Goal: Navigation & Orientation: Find specific page/section

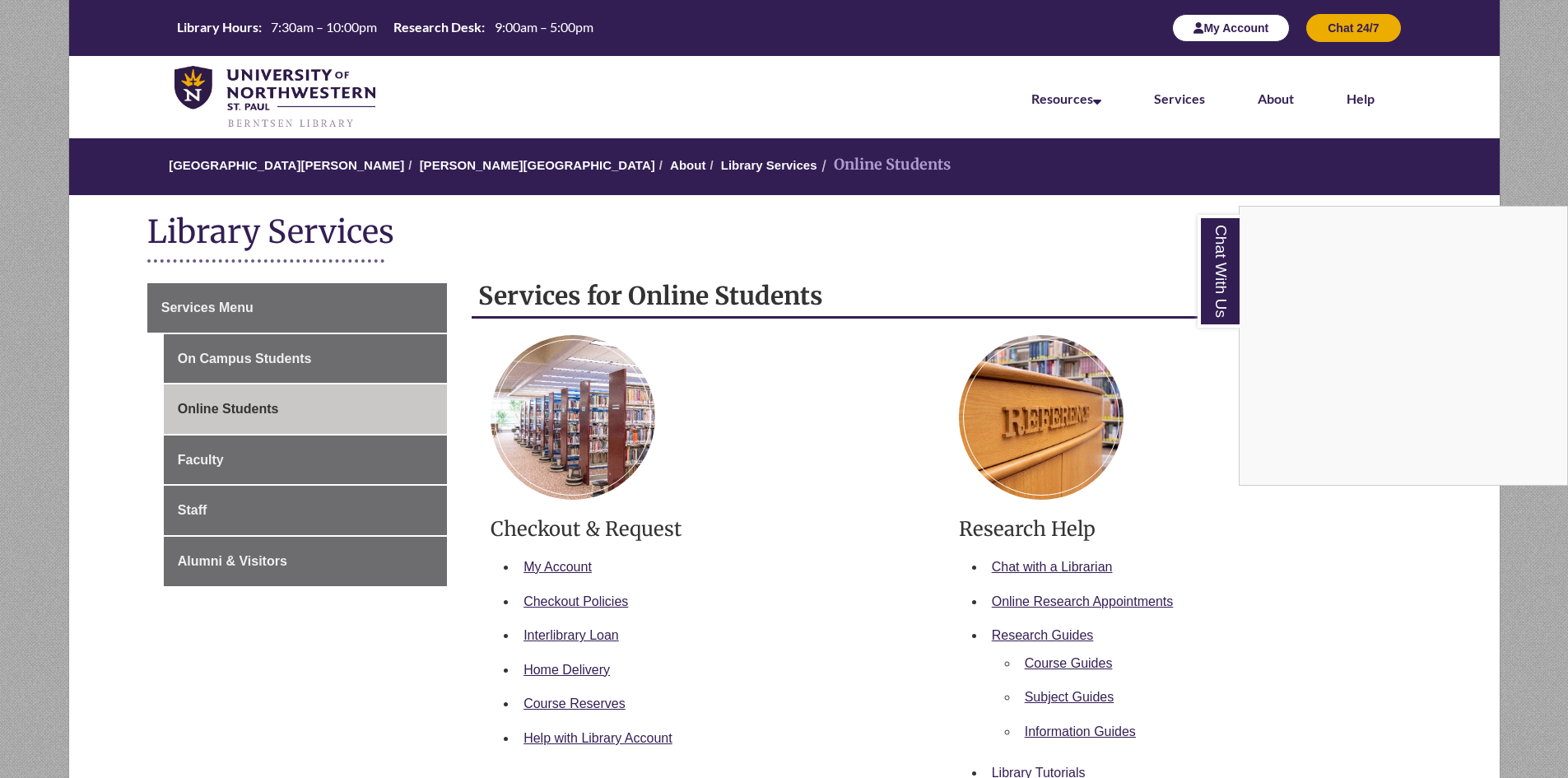
click at [1204, 26] on div "Chat With Us" at bounding box center [784, 389] width 1568 height 778
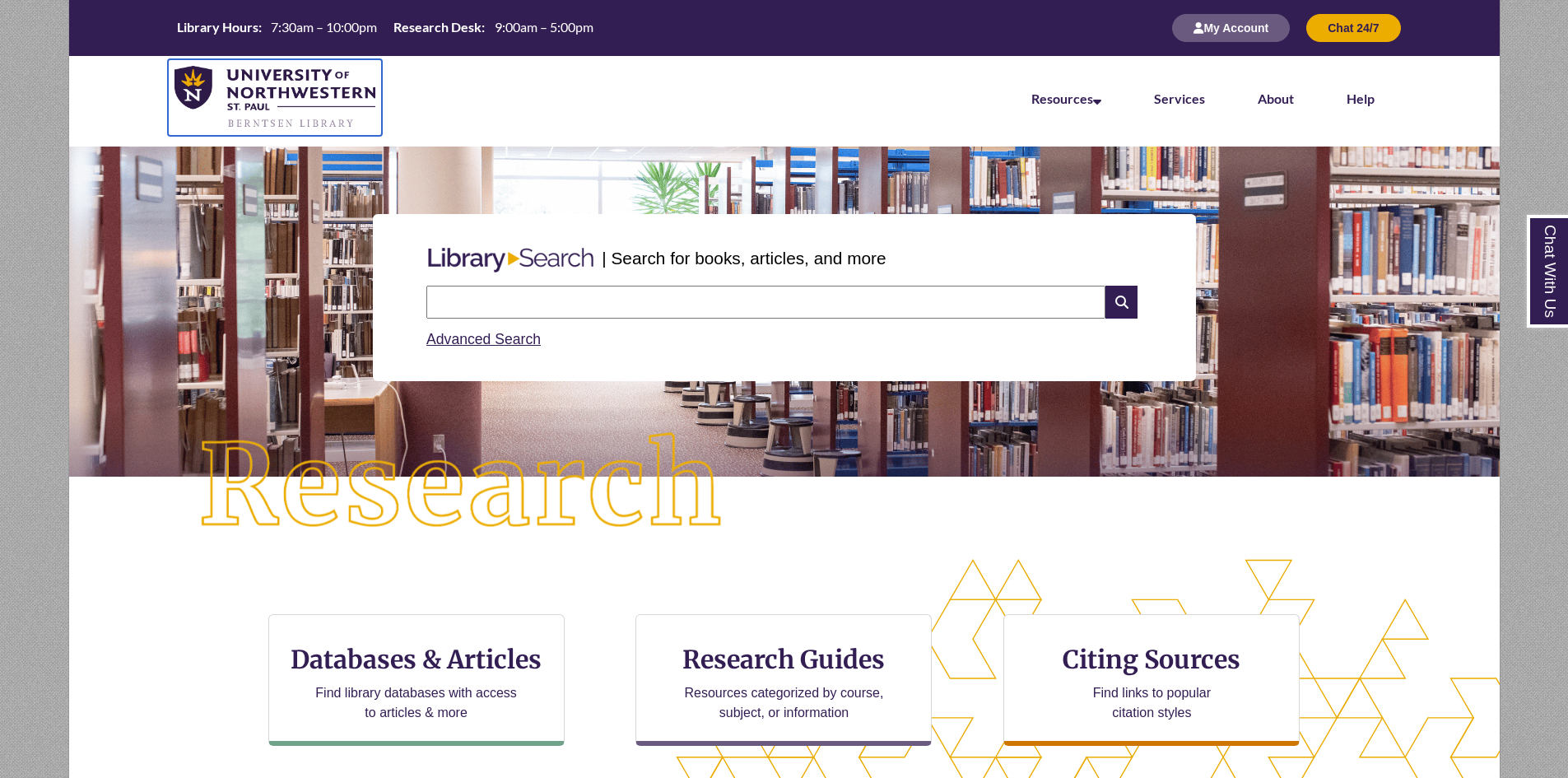
click at [292, 97] on img at bounding box center [275, 97] width 201 height 65
click at [1175, 96] on link "Services" at bounding box center [1179, 99] width 51 height 18
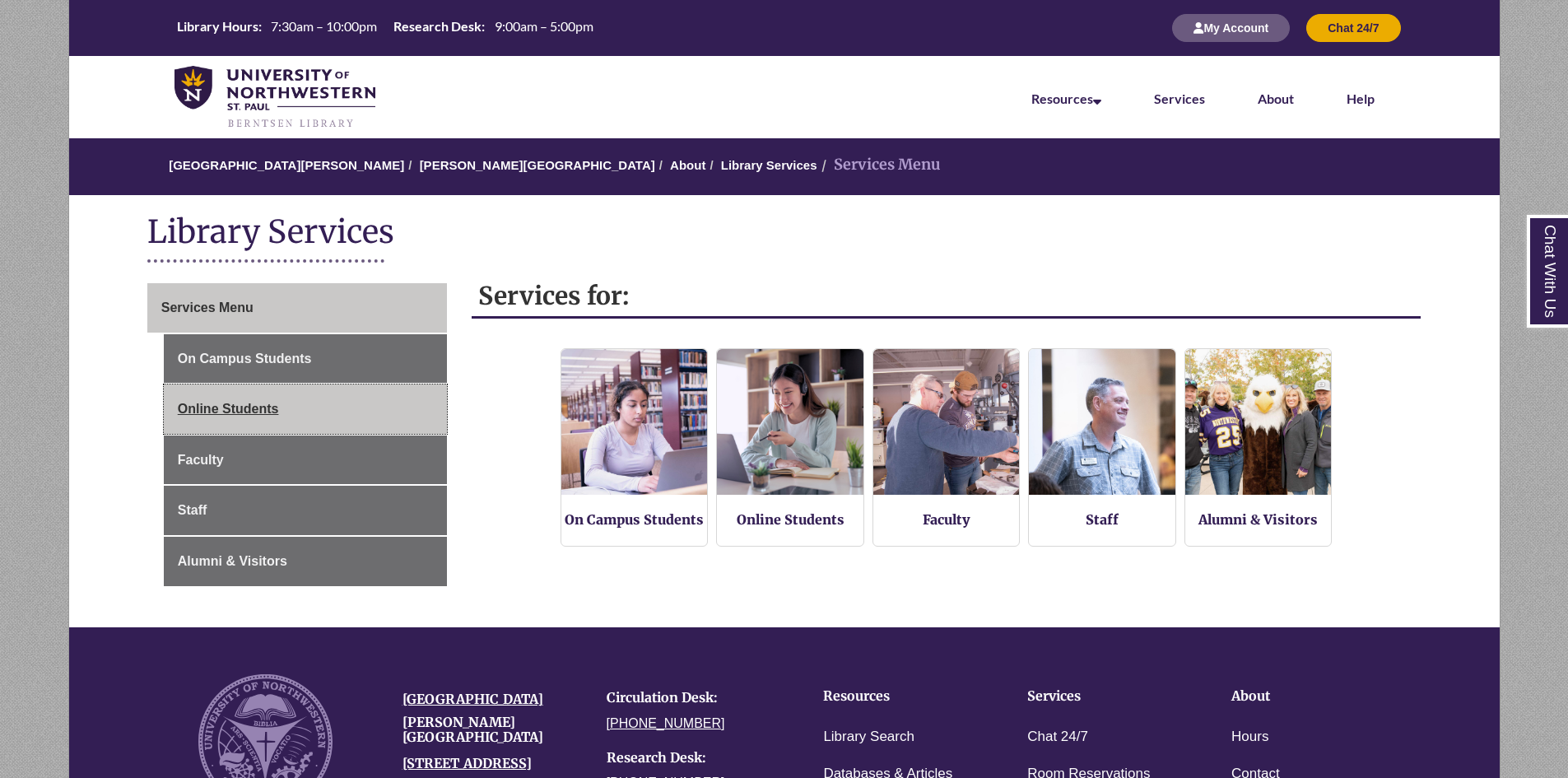
click at [273, 408] on link "Online Students" at bounding box center [305, 409] width 283 height 50
